Goal: Use online tool/utility: Utilize a website feature to perform a specific function

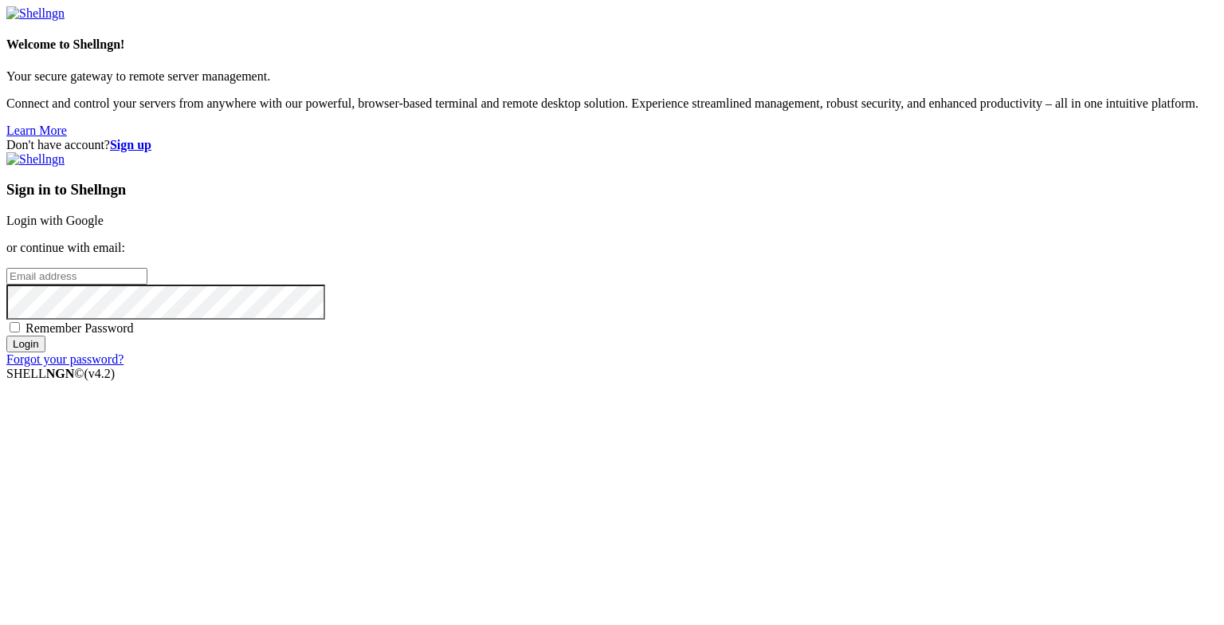
click at [104, 227] on link "Login with Google" at bounding box center [54, 221] width 97 height 14
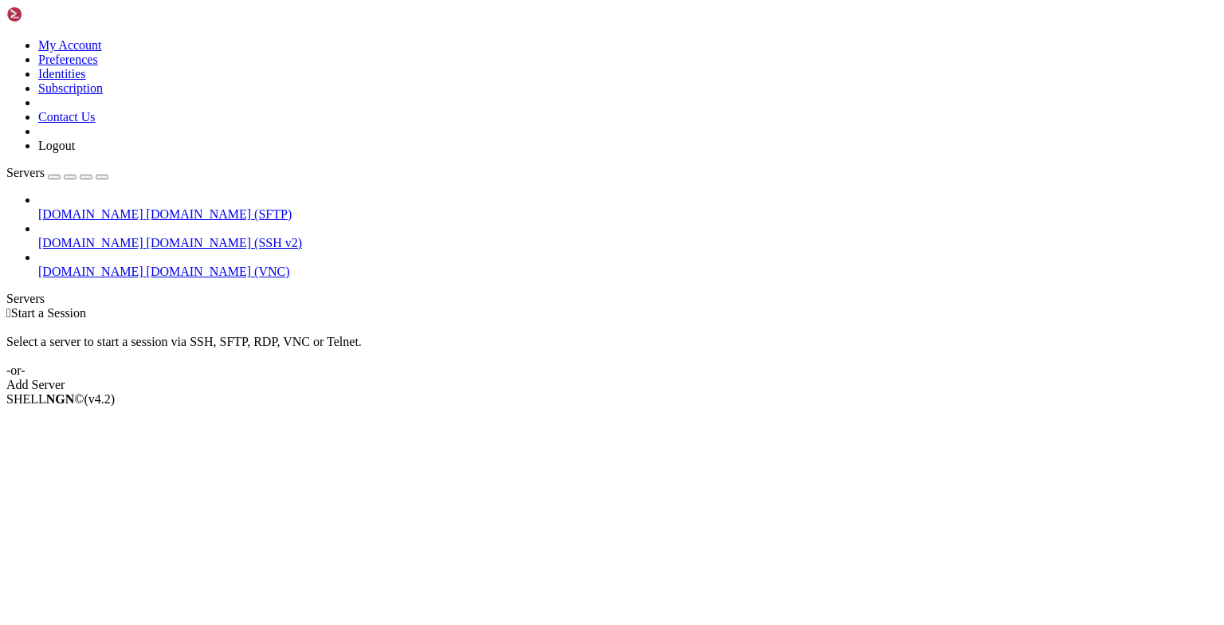
click at [76, 264] on span "[DOMAIN_NAME]" at bounding box center [90, 271] width 105 height 14
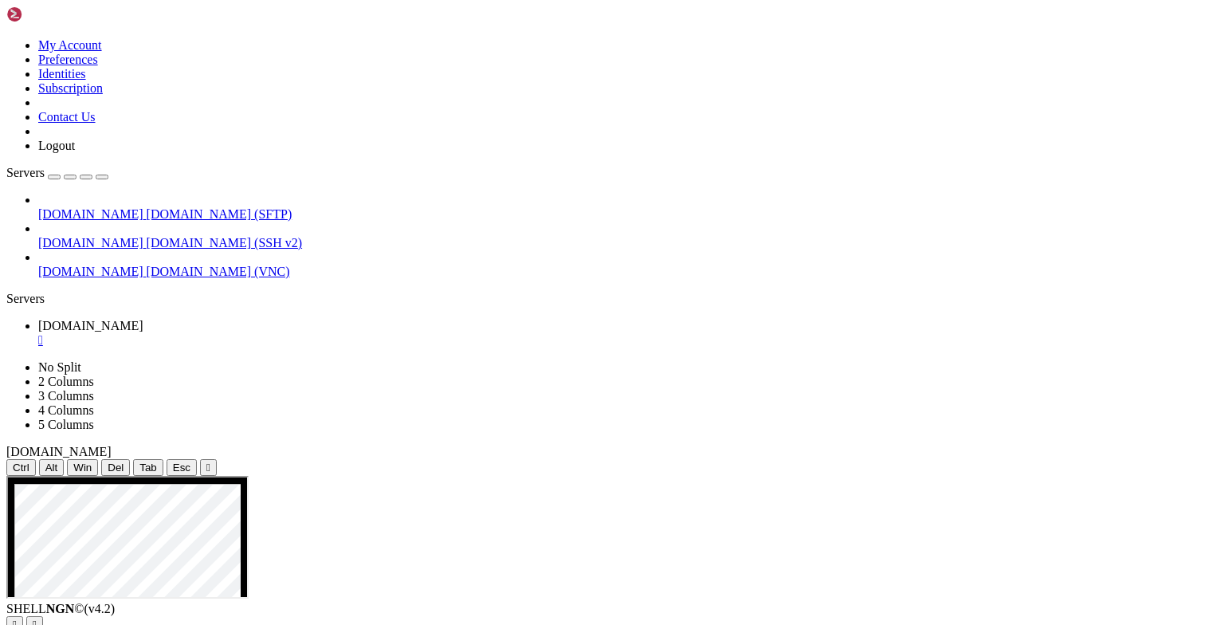
click at [210, 461] on div "" at bounding box center [208, 467] width 4 height 12
